Goal: Task Accomplishment & Management: Use online tool/utility

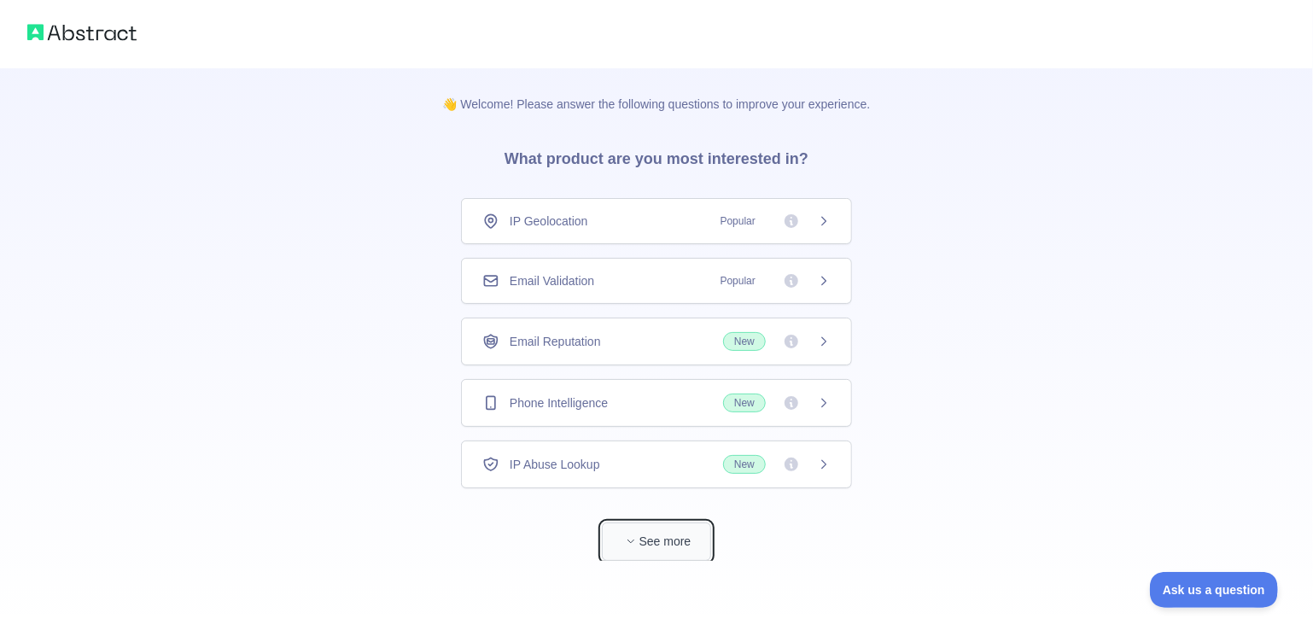
click at [673, 530] on button "See more" at bounding box center [656, 542] width 109 height 38
click at [806, 211] on div "IP Geolocation Popular" at bounding box center [649, 221] width 391 height 46
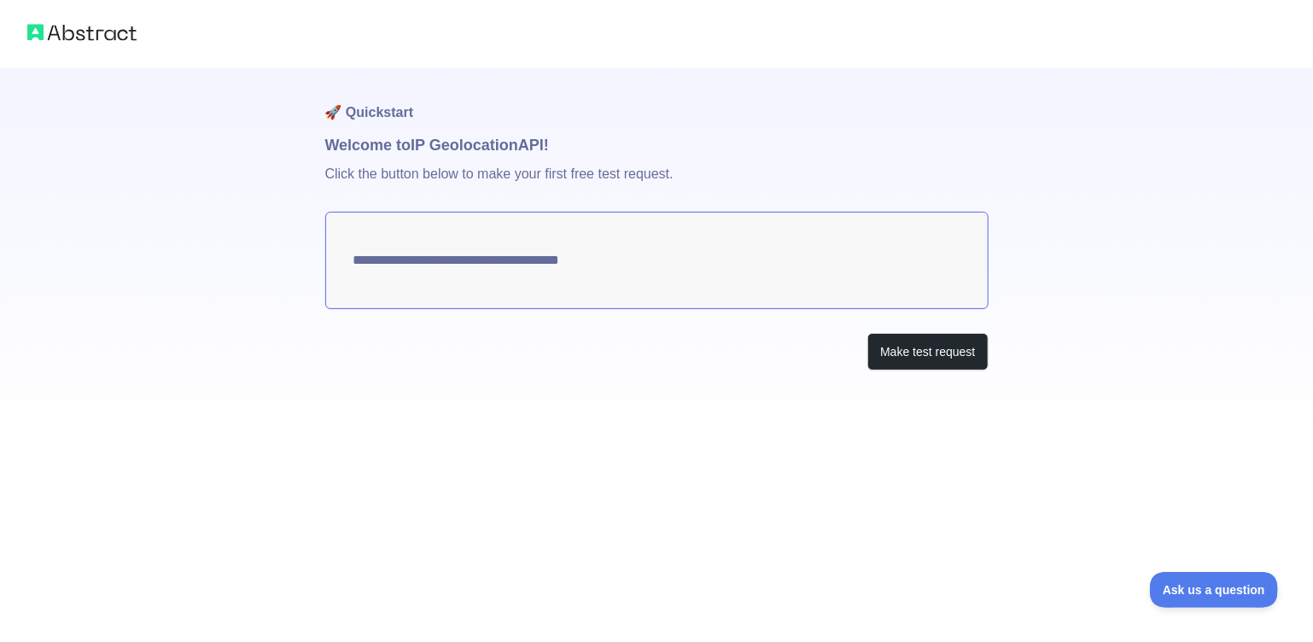
type textarea "**********"
click at [905, 355] on button "Make test request" at bounding box center [927, 352] width 120 height 38
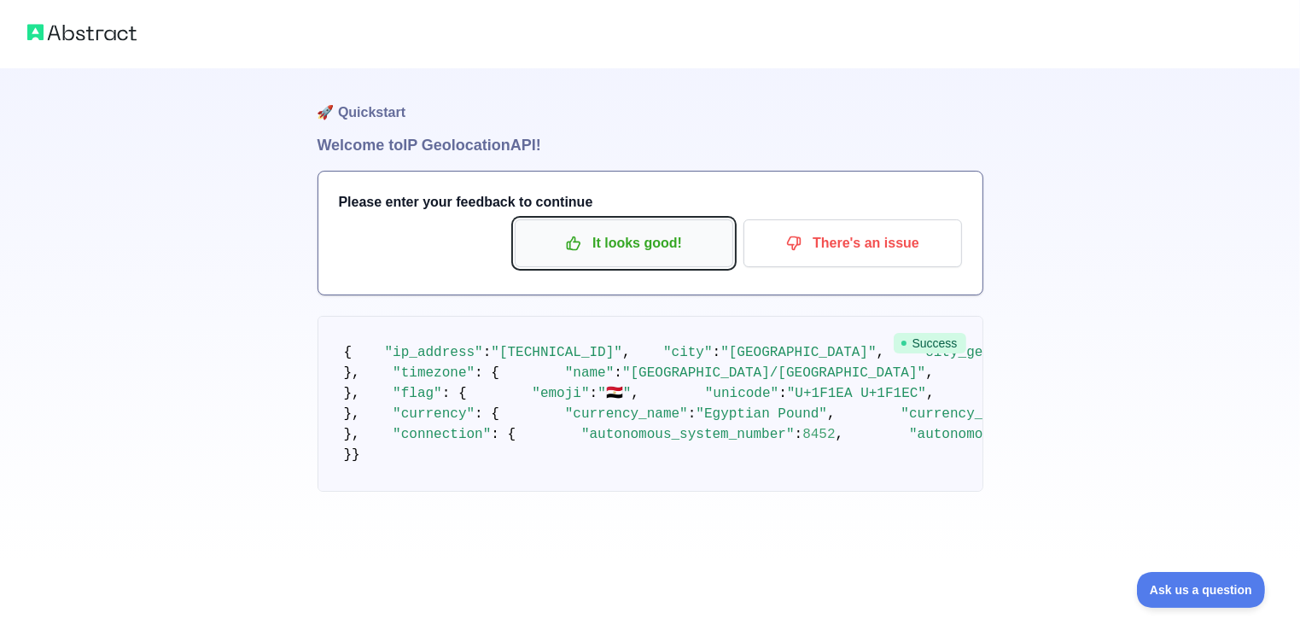
click at [674, 252] on p "It looks good!" at bounding box center [624, 243] width 193 height 29
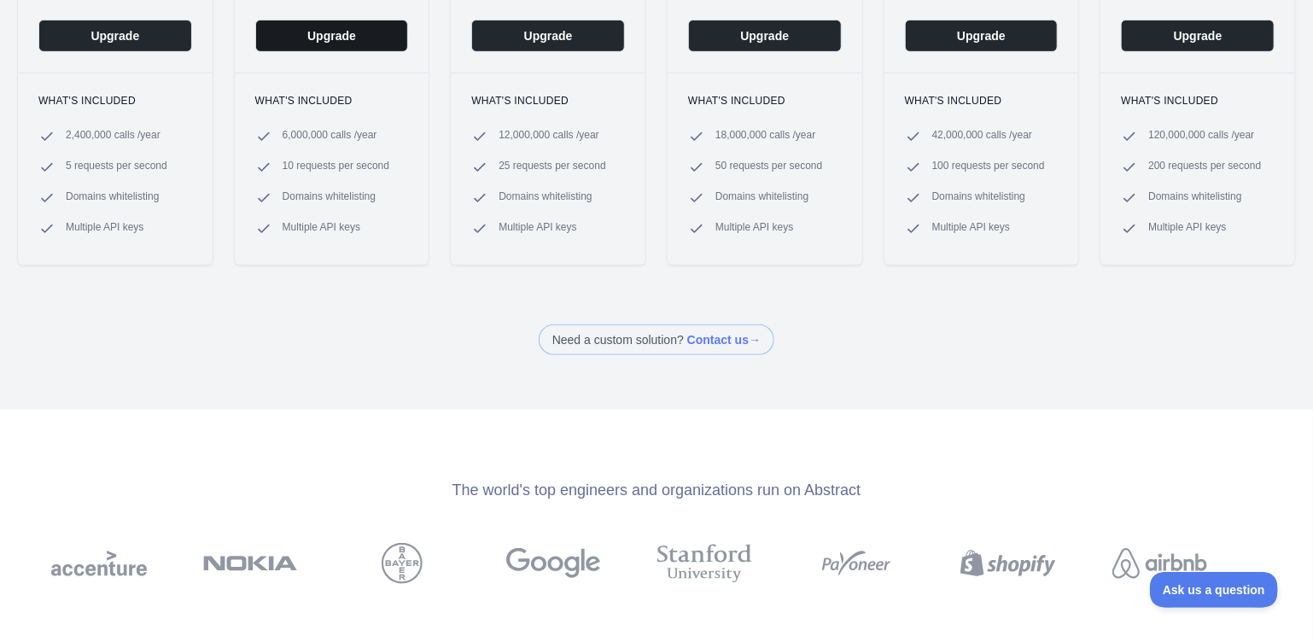
scroll to position [389, 0]
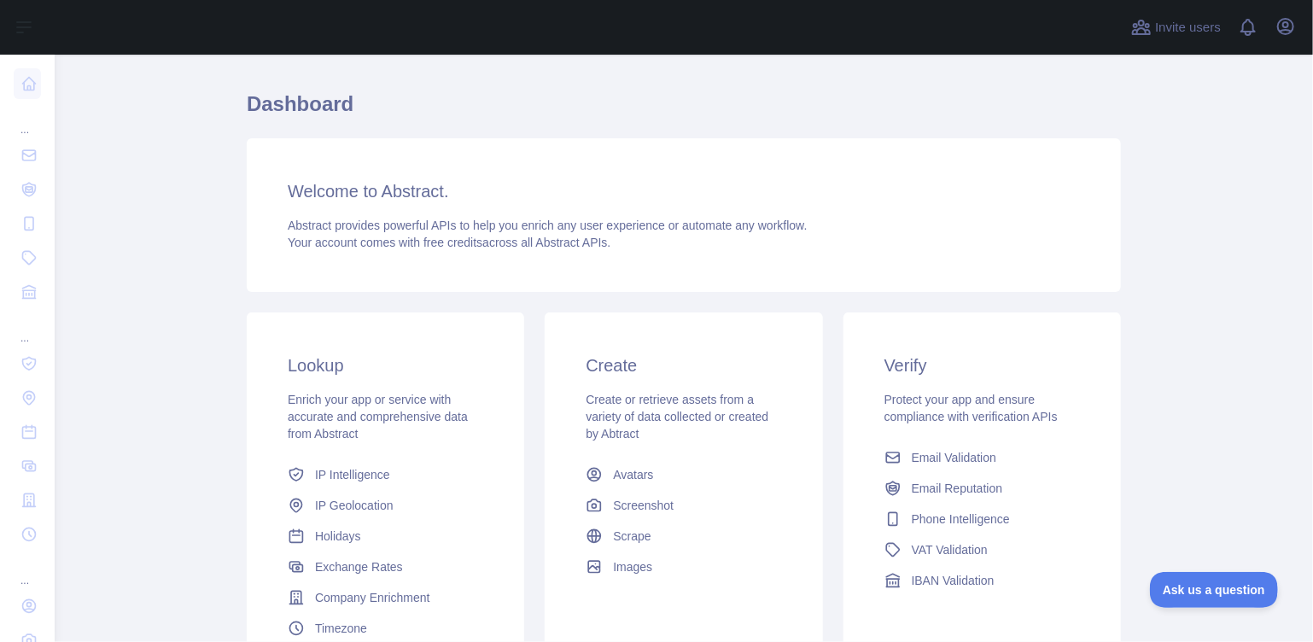
scroll to position [34, 0]
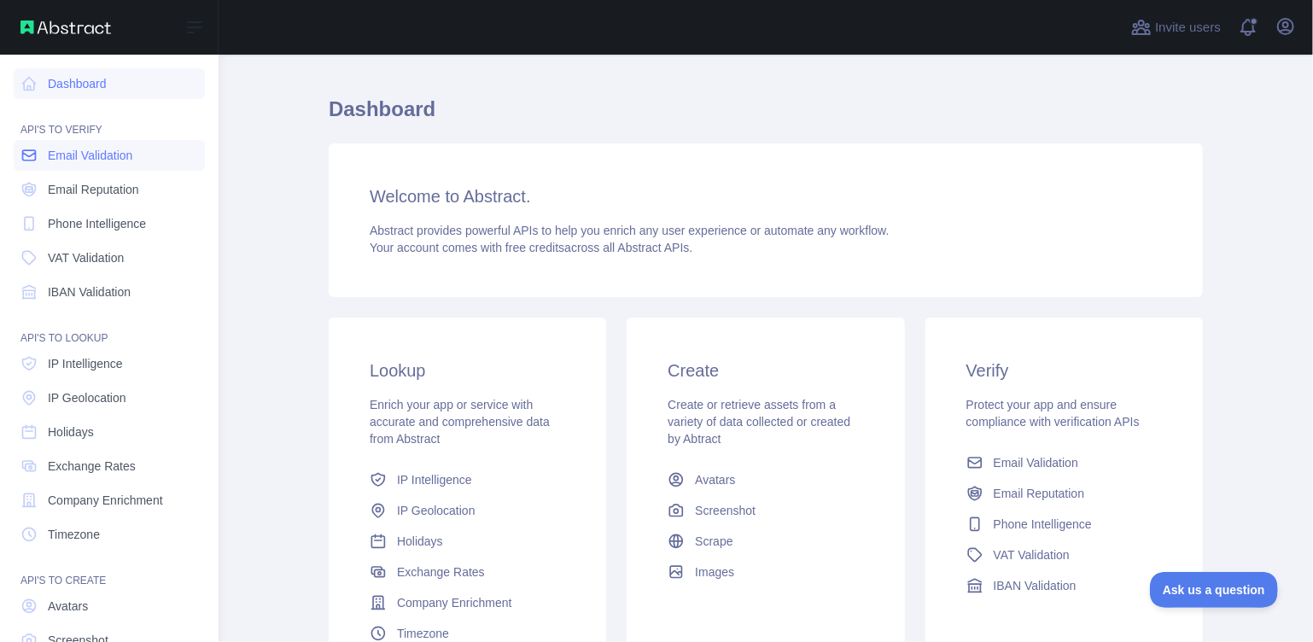
click at [105, 153] on span "Email Validation" at bounding box center [90, 155] width 85 height 17
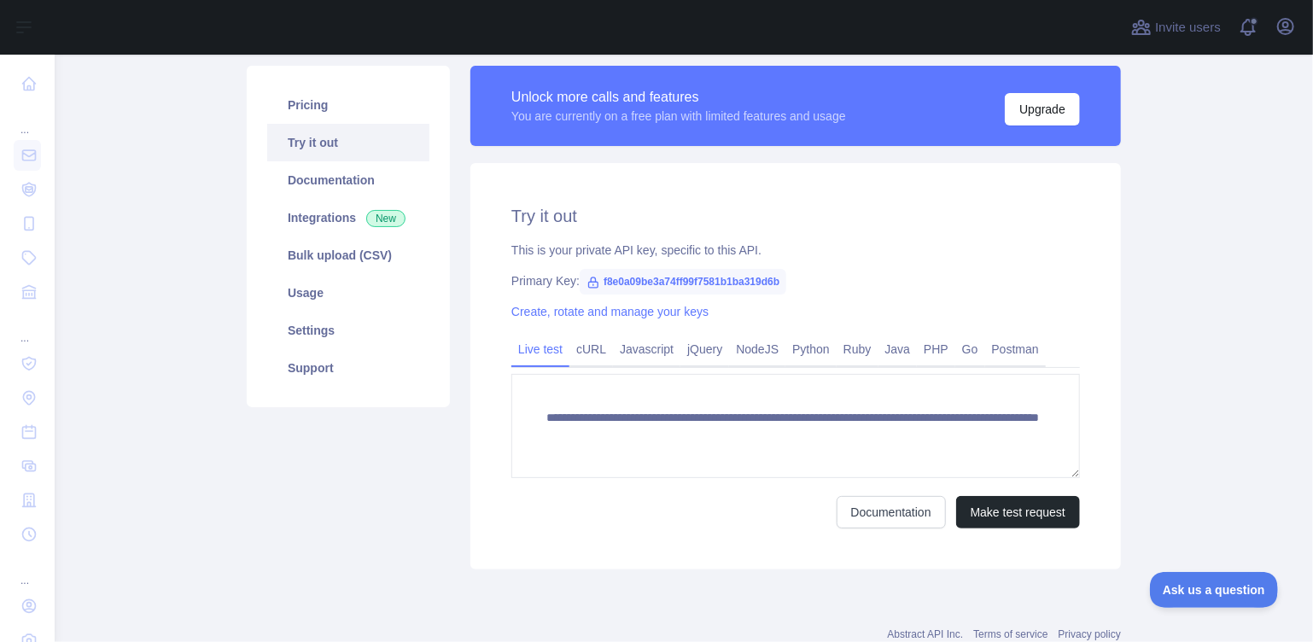
scroll to position [116, 0]
click at [744, 279] on span "f8e0a09be3a74ff99f7581b1ba319d6b" at bounding box center [683, 281] width 207 height 26
copy span "f8e0a09be3a74ff99f7581b1ba319d6b"
